Goal: Browse casually

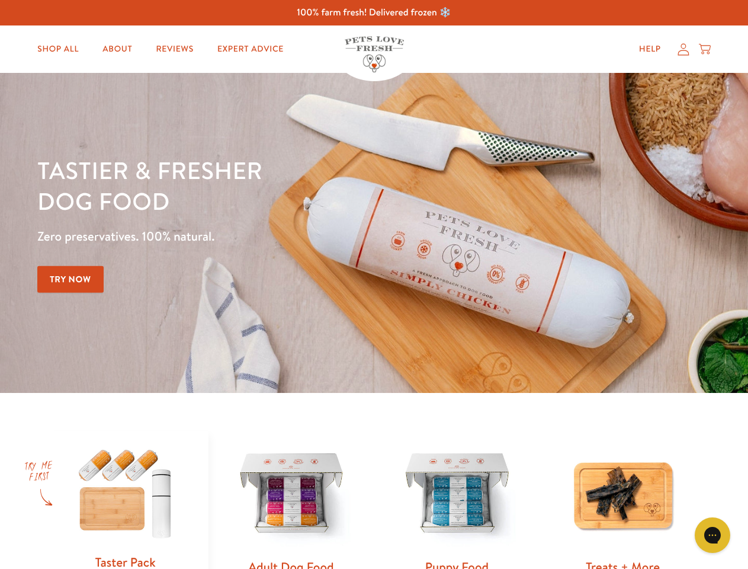
click at [374, 284] on div "Tastier & fresher dog food Zero preservatives. 100% natural. Try Now" at bounding box center [261, 233] width 449 height 156
click at [713, 535] on icon "Gorgias live chat" at bounding box center [712, 534] width 11 height 11
